Goal: Task Accomplishment & Management: Use online tool/utility

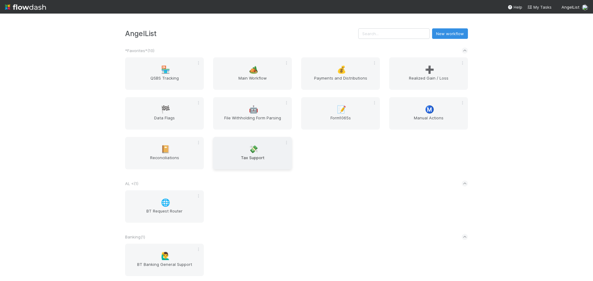
click at [248, 159] on span "Tax Support" at bounding box center [253, 161] width 74 height 12
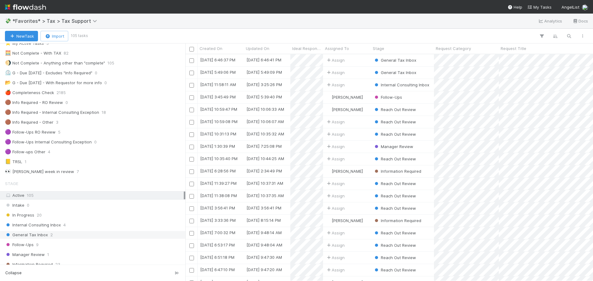
scroll to position [31, 0]
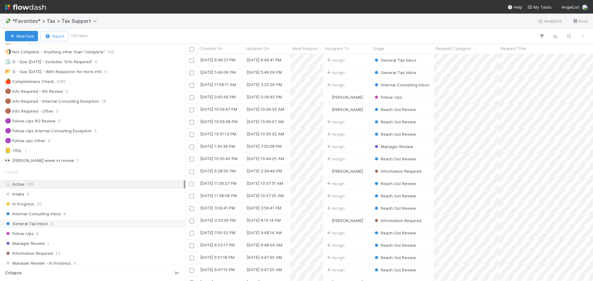
click at [66, 226] on div "General Tax Inbox 2" at bounding box center [94, 224] width 179 height 8
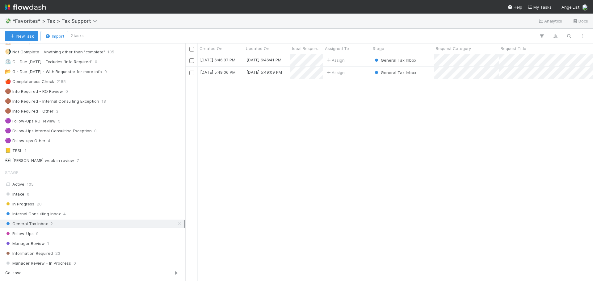
scroll to position [222, 403]
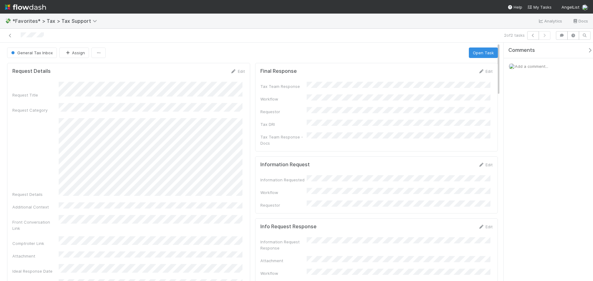
click at [390, 143] on div "Final Response Edit Tax Team Response Workflow Requestor Tax DRI Tax Team Respo…" at bounding box center [376, 107] width 243 height 89
click at [8, 36] on icon at bounding box center [10, 36] width 6 height 4
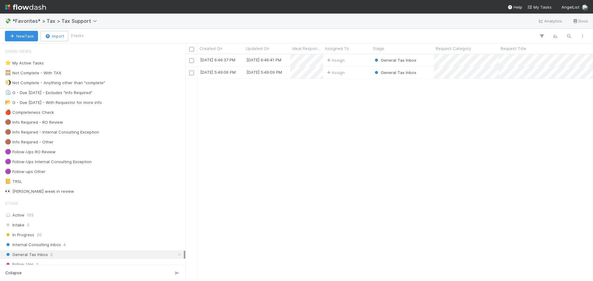
scroll to position [222, 403]
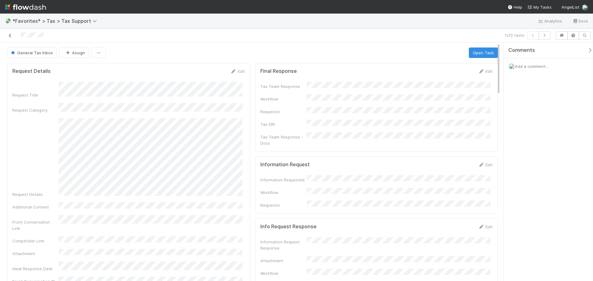
click at [10, 36] on icon at bounding box center [10, 36] width 6 height 4
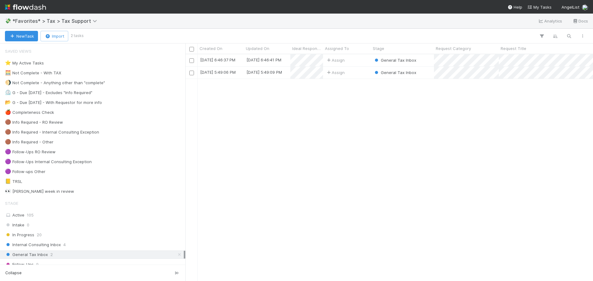
scroll to position [222, 403]
